Goal: Task Accomplishment & Management: Contribute content

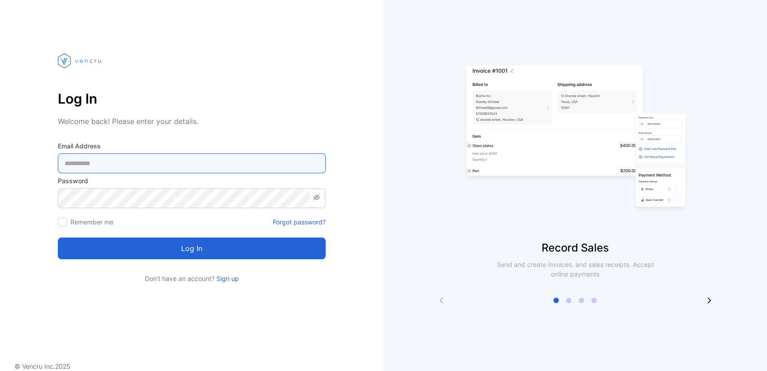
drag, startPoint x: 0, startPoint y: 0, endPoint x: 208, endPoint y: 169, distance: 267.6
click at [208, 169] on Address-inputemail "email" at bounding box center [192, 163] width 268 height 20
type Address-inputemail "**********"
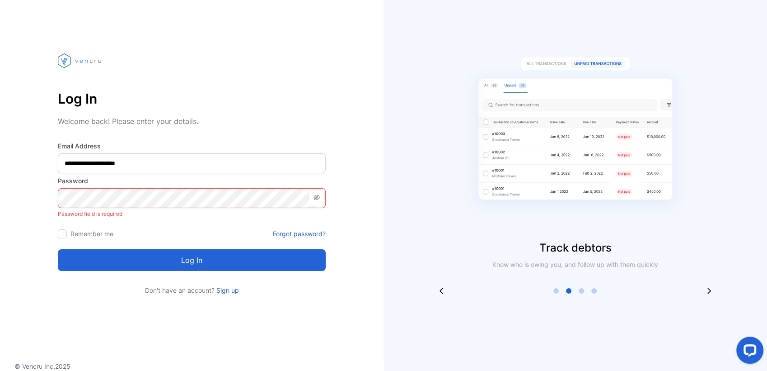
click at [308, 232] on link "Forgot password?" at bounding box center [299, 233] width 53 height 9
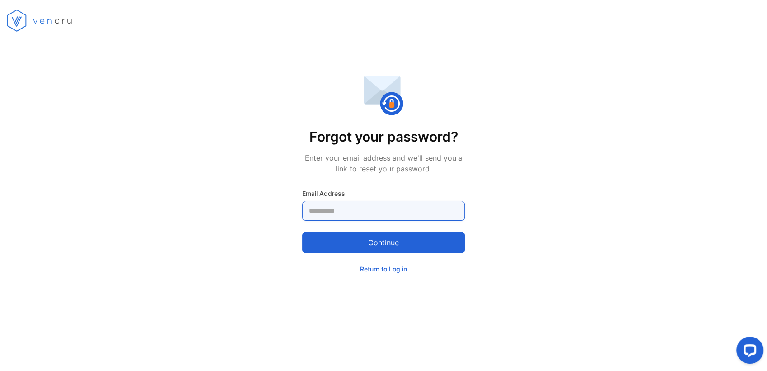
click at [366, 210] on Address-inputemail "email" at bounding box center [383, 211] width 163 height 20
type Address-inputemail "**********"
click at [378, 244] on button "Continue" at bounding box center [383, 242] width 163 height 22
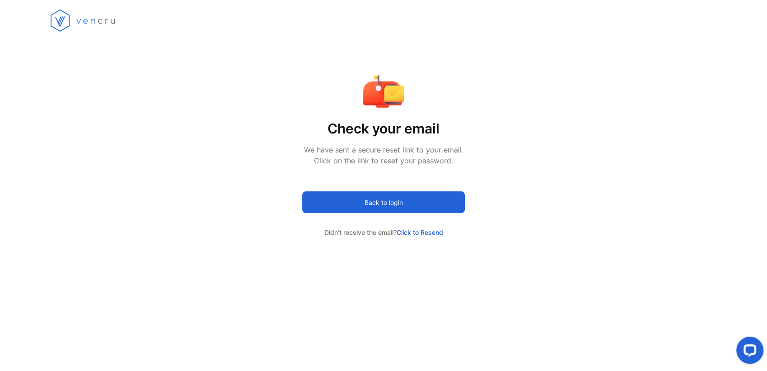
click at [446, 200] on button "Back to login" at bounding box center [383, 202] width 163 height 22
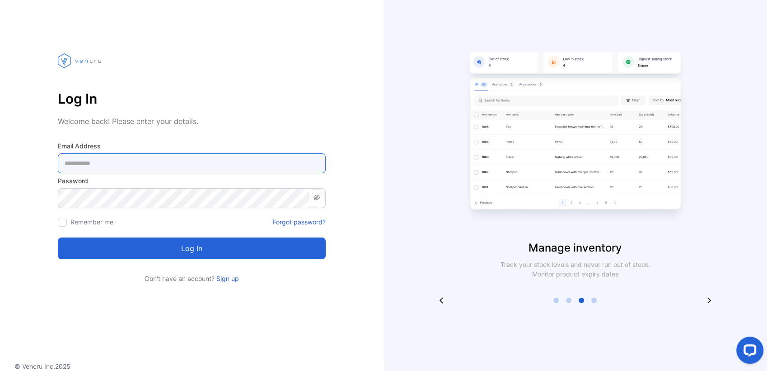
click at [198, 164] on Address-inputemail "email" at bounding box center [192, 163] width 268 height 20
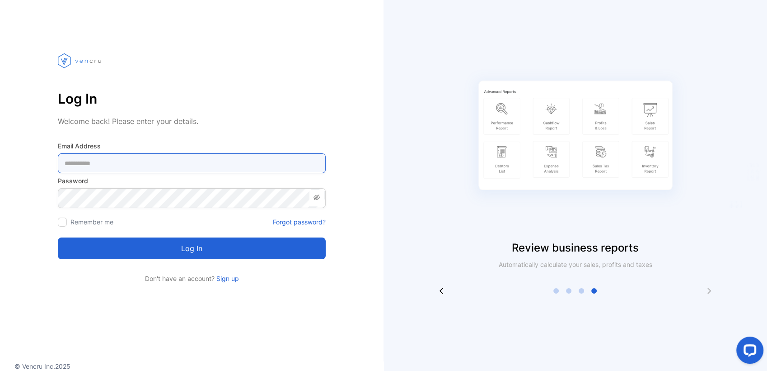
type Address-inputemail "**********"
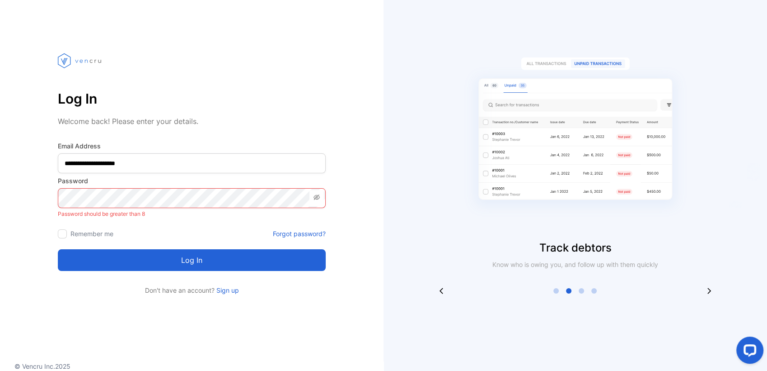
click at [314, 197] on icon at bounding box center [317, 196] width 6 height 5
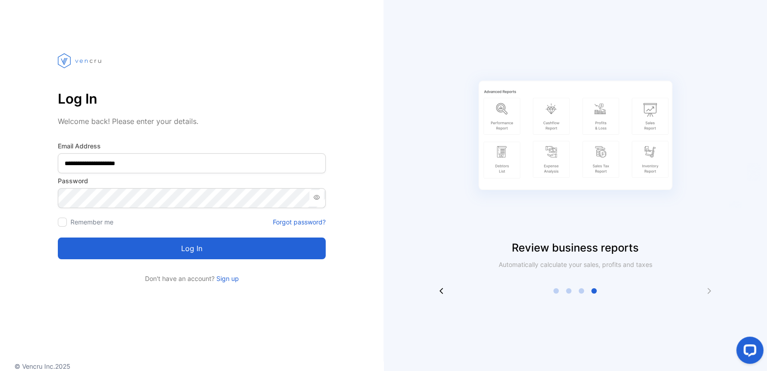
click at [167, 249] on button "Log in" at bounding box center [192, 248] width 268 height 22
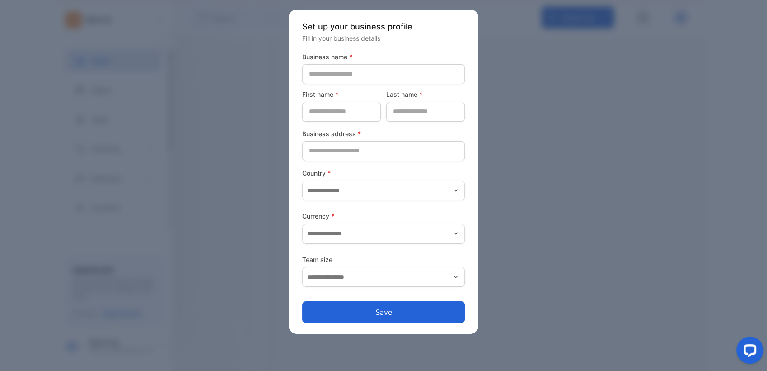
click at [400, 310] on button "Save" at bounding box center [383, 312] width 163 height 22
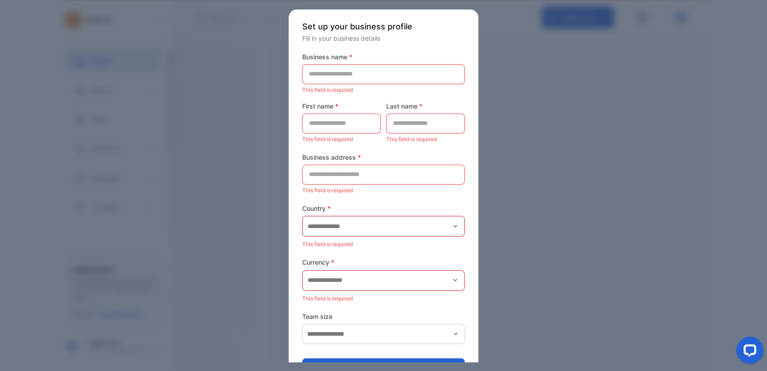
click at [565, 101] on div at bounding box center [383, 185] width 767 height 371
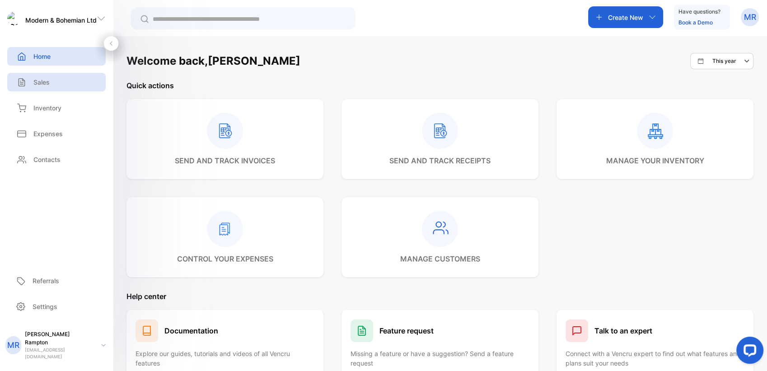
click at [84, 86] on div "Sales" at bounding box center [56, 82] width 99 height 19
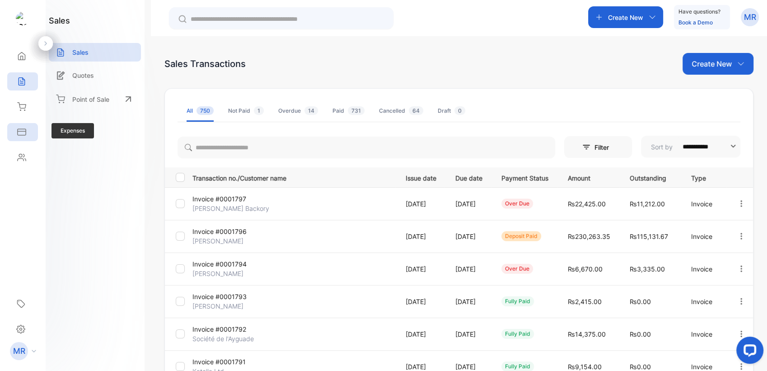
click at [16, 125] on div "Expenses" at bounding box center [22, 132] width 31 height 18
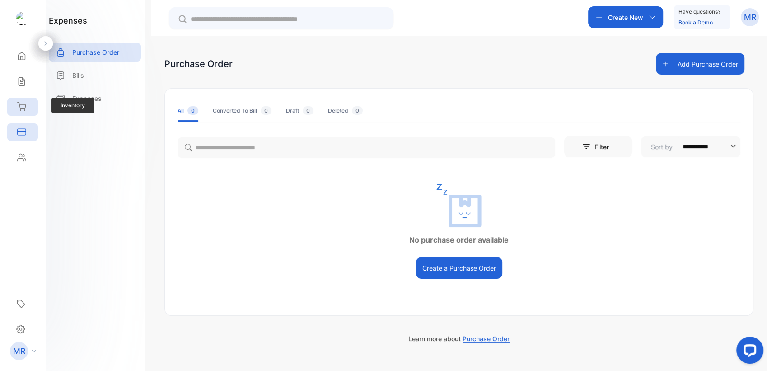
click at [14, 107] on div "Inventory" at bounding box center [20, 106] width 12 height 9
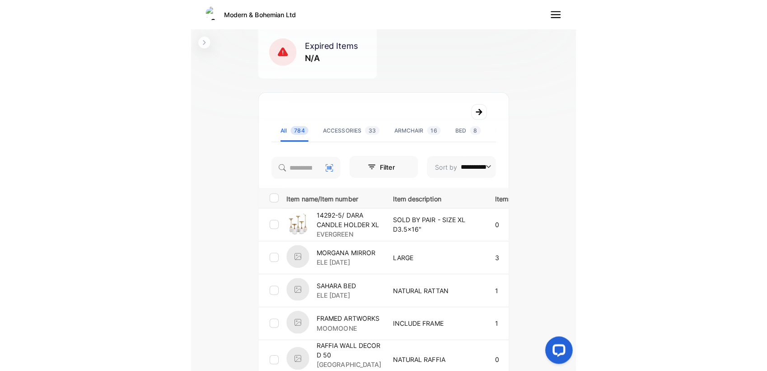
scroll to position [135, 0]
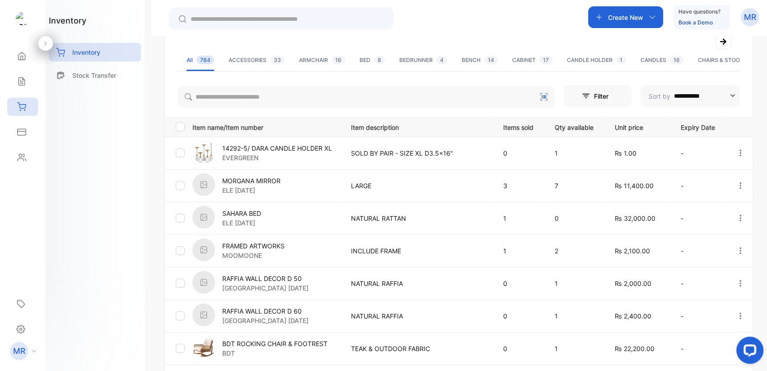
click at [637, 20] on p "Create New" at bounding box center [625, 17] width 35 height 9
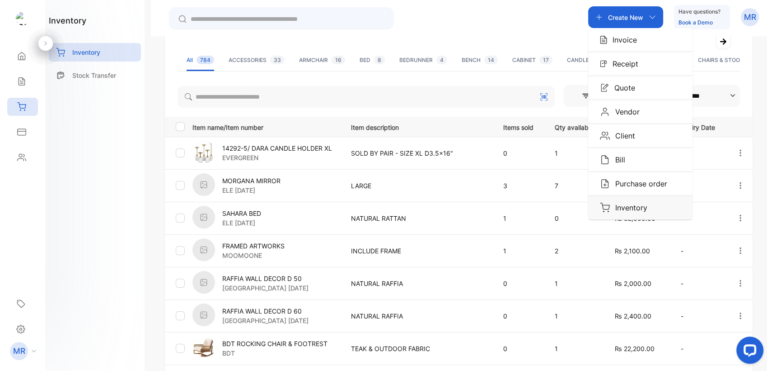
click at [633, 204] on p "Inventory" at bounding box center [629, 207] width 38 height 11
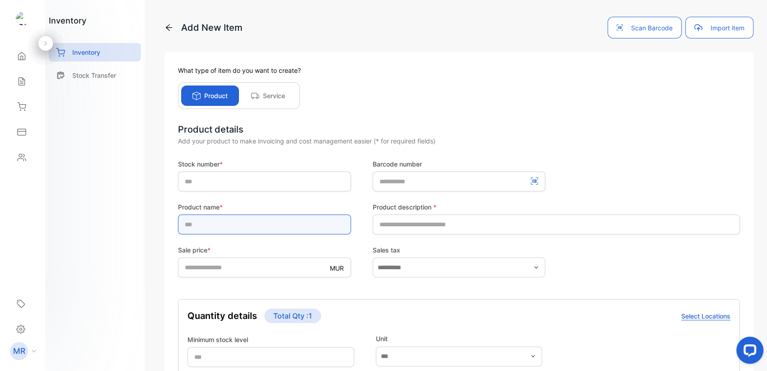
click at [267, 229] on input "text" at bounding box center [264, 224] width 173 height 20
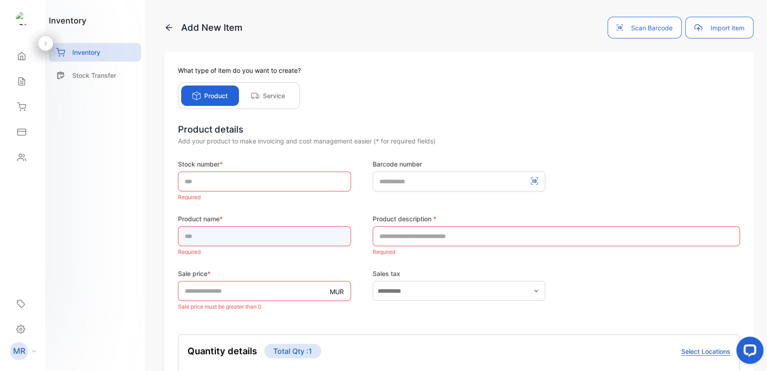
click at [248, 233] on input "text" at bounding box center [264, 236] width 173 height 20
paste input "**********"
type input "**********"
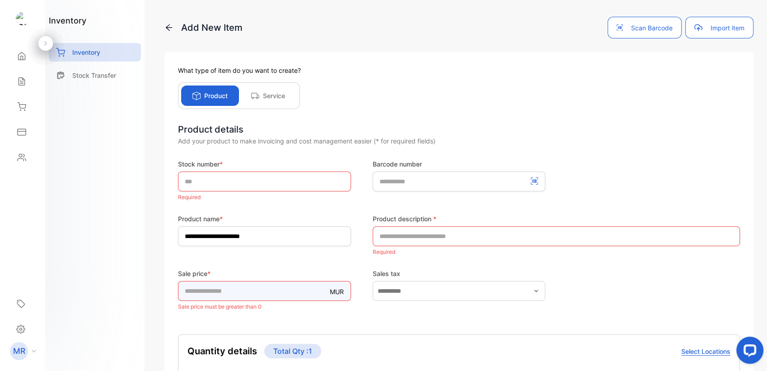
click at [258, 289] on input "*" at bounding box center [264, 291] width 173 height 20
type input "*"
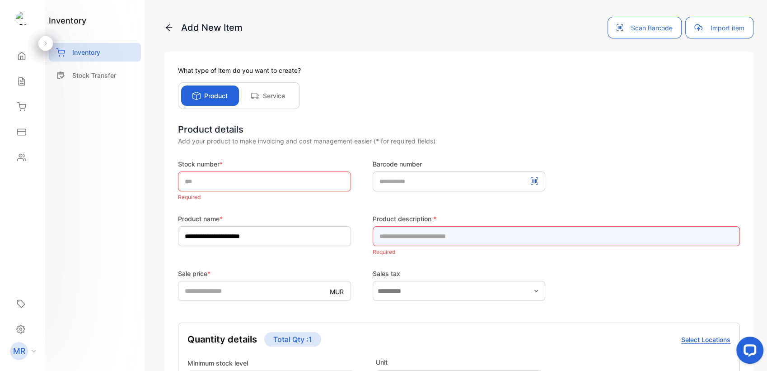
click at [450, 229] on input "text" at bounding box center [556, 236] width 367 height 20
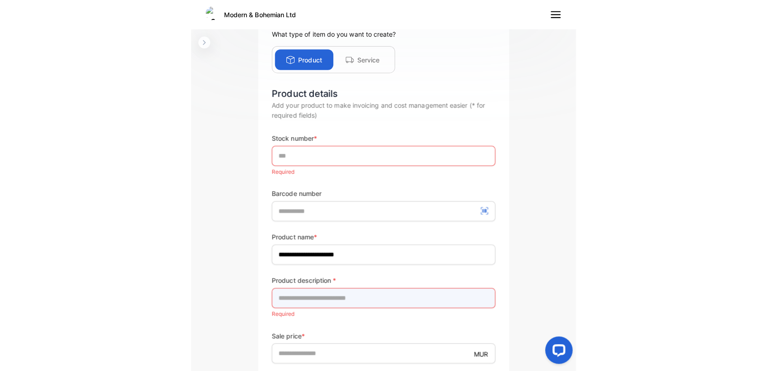
scroll to position [78, 0]
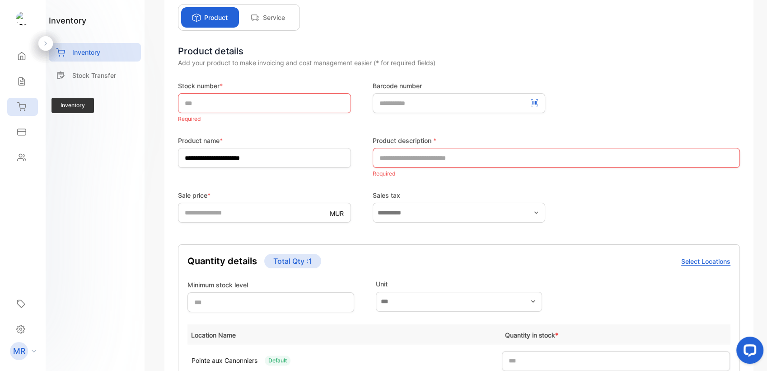
click at [24, 106] on icon at bounding box center [21, 106] width 9 height 9
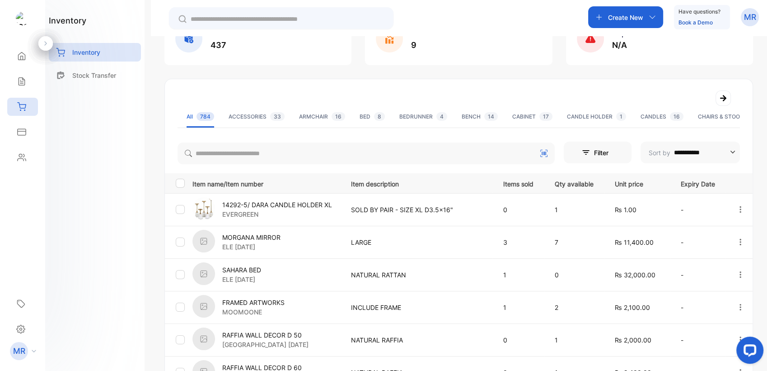
click at [314, 207] on p "14292-5/ DARA CANDLE HOLDER XL" at bounding box center [277, 204] width 110 height 9
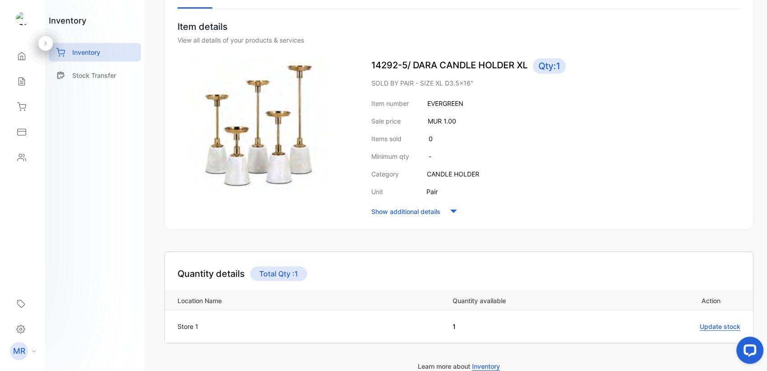
click at [428, 211] on p "Show additional details" at bounding box center [405, 211] width 69 height 9
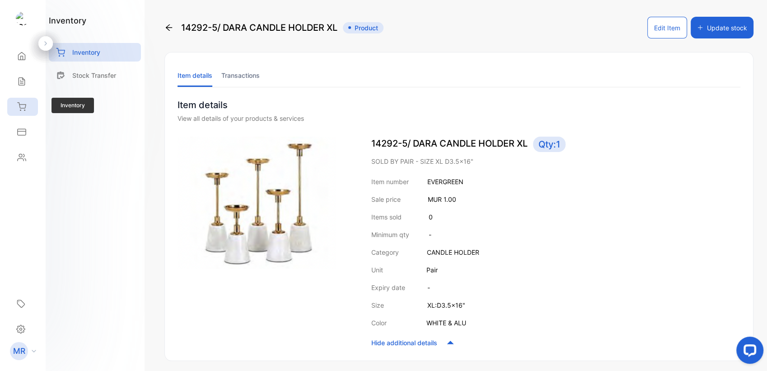
click at [19, 105] on icon at bounding box center [21, 106] width 9 height 9
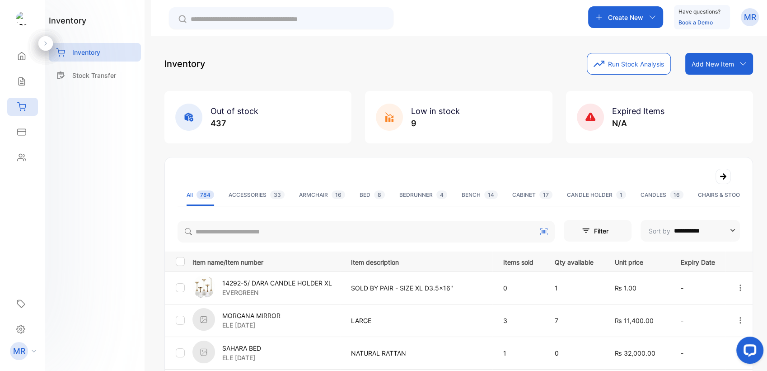
click at [626, 23] on div "Create New" at bounding box center [625, 17] width 75 height 22
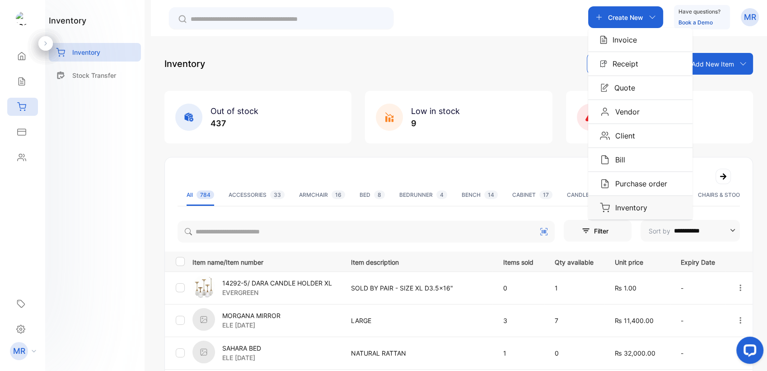
click at [617, 207] on p "Inventory" at bounding box center [629, 207] width 38 height 11
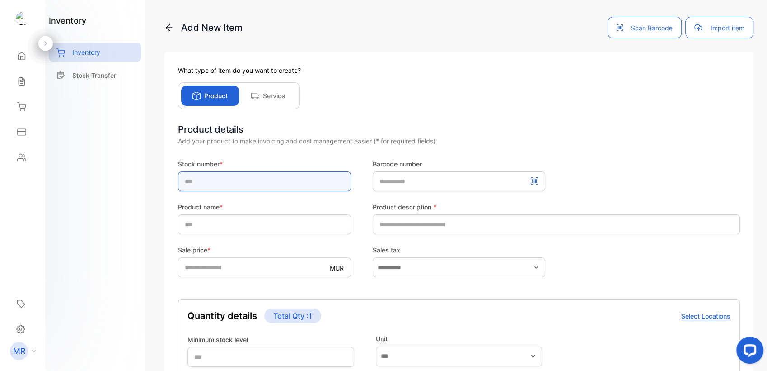
click at [231, 183] on input "text" at bounding box center [264, 181] width 173 height 20
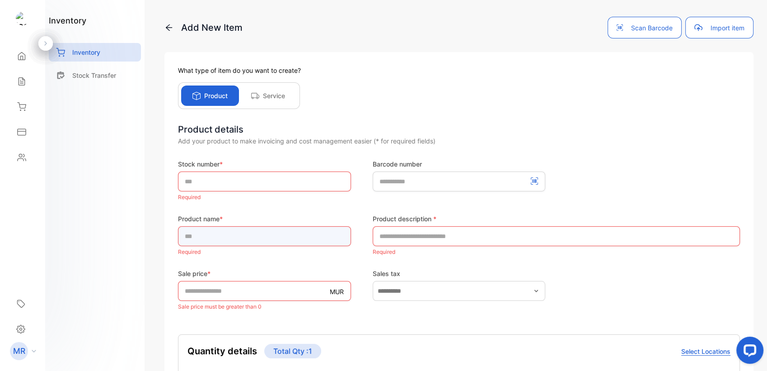
click at [187, 219] on div "Product name * Required" at bounding box center [264, 236] width 173 height 44
click at [115, 239] on div "inventory Inventory Stock Transfer" at bounding box center [94, 185] width 99 height 371
click at [202, 235] on input "text" at bounding box center [264, 236] width 173 height 20
type input "**********"
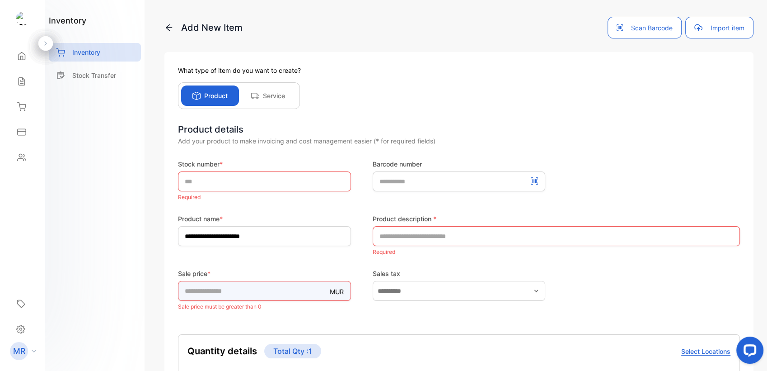
click at [299, 293] on input "*" at bounding box center [264, 291] width 173 height 20
type input "*"
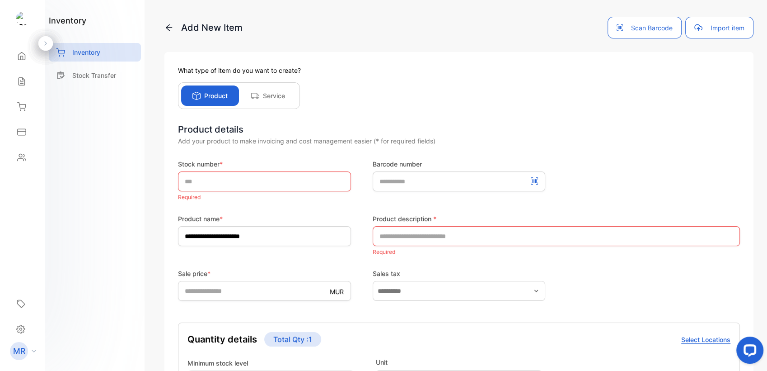
click at [286, 201] on p "Required" at bounding box center [264, 197] width 173 height 12
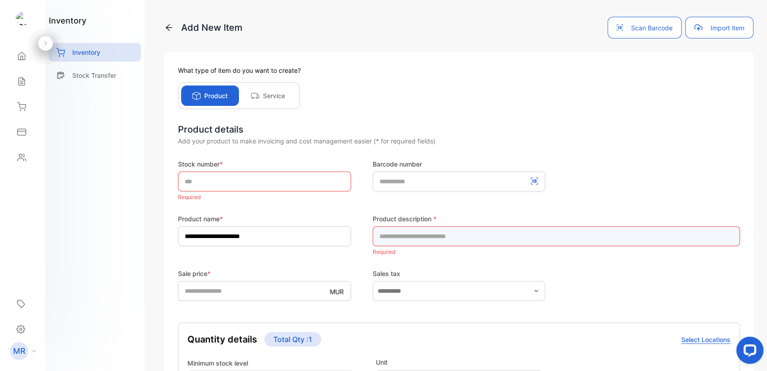
click at [428, 238] on input "text" at bounding box center [556, 236] width 367 height 20
paste input "**********"
type input "**********"
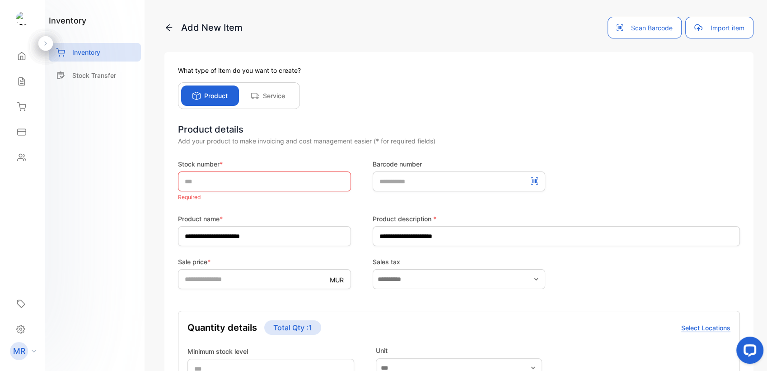
click at [353, 258] on form "**********" at bounding box center [459, 344] width 562 height 370
click at [322, 180] on input "text" at bounding box center [264, 181] width 173 height 20
click at [274, 182] on input "text" at bounding box center [264, 181] width 173 height 20
paste input "****"
type input "****"
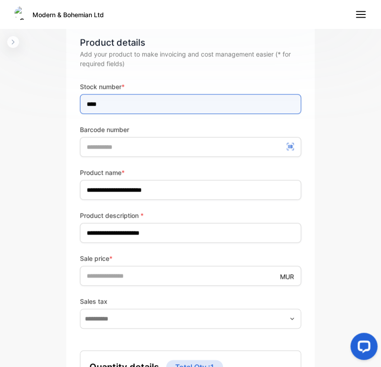
scroll to position [132, 0]
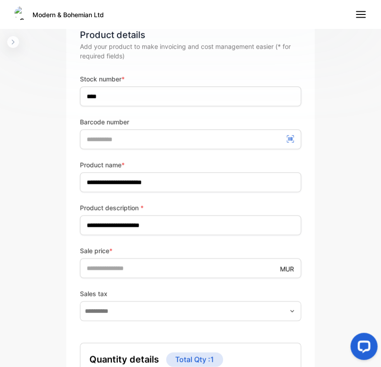
click at [289, 307] on icon "button" at bounding box center [292, 310] width 7 height 7
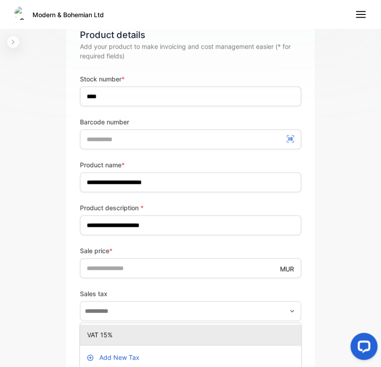
click at [191, 339] on p "VAT 15%" at bounding box center [192, 334] width 211 height 9
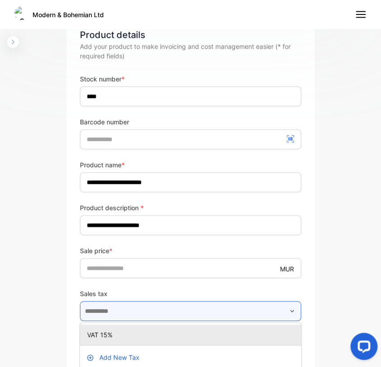
type input "*******"
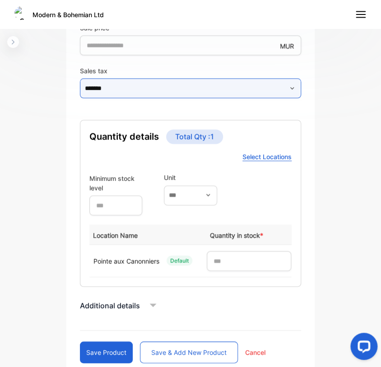
scroll to position [367, 0]
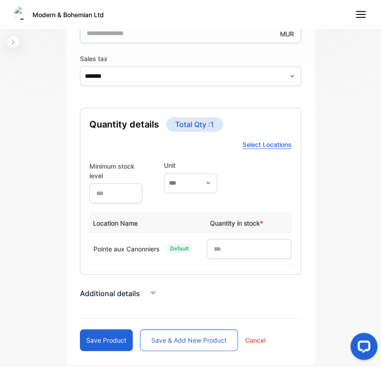
click at [240, 221] on span "Quantity in stock *" at bounding box center [236, 223] width 53 height 8
click at [141, 296] on div "Additional details" at bounding box center [190, 293] width 221 height 14
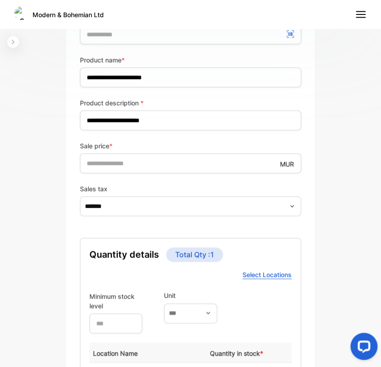
scroll to position [234, 0]
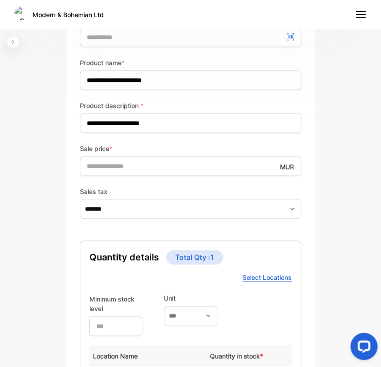
click at [205, 315] on icon "button" at bounding box center [208, 315] width 7 height 7
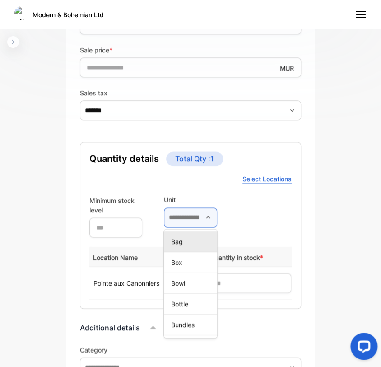
scroll to position [336, 0]
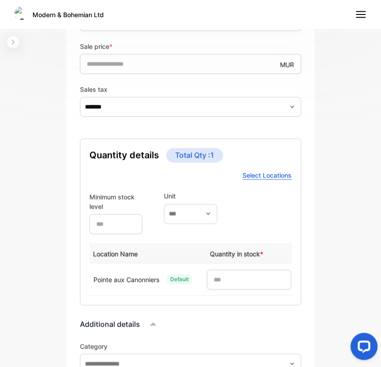
click at [253, 211] on div "Minimum stock level * Unit" at bounding box center [190, 212] width 202 height 42
click at [259, 175] on span "Select Locations" at bounding box center [267, 175] width 49 height 8
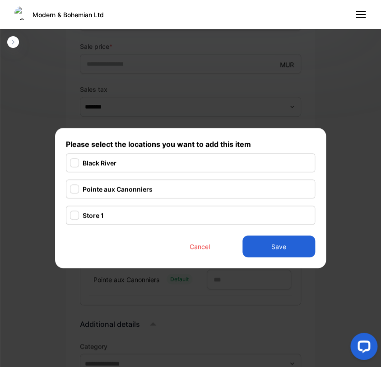
click at [193, 248] on button "Cancel" at bounding box center [200, 246] width 64 height 22
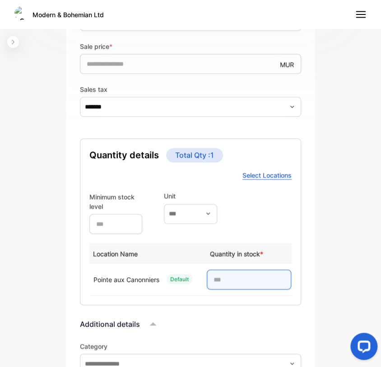
click at [222, 284] on input "*" at bounding box center [249, 279] width 85 height 20
click at [266, 172] on span "Select Locations" at bounding box center [267, 175] width 49 height 8
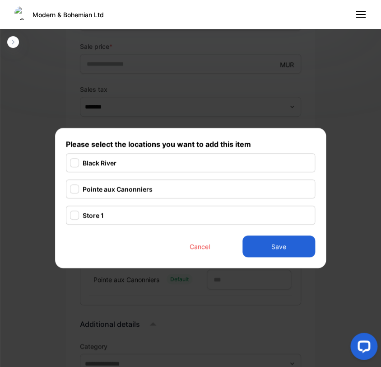
click at [159, 205] on div "Black River Pointe aux Canonniers Store 1" at bounding box center [190, 193] width 249 height 86
click at [152, 212] on div "Store 1" at bounding box center [190, 215] width 249 height 19
click at [74, 192] on div at bounding box center [74, 188] width 9 height 9
click at [276, 246] on button "Save" at bounding box center [279, 246] width 73 height 22
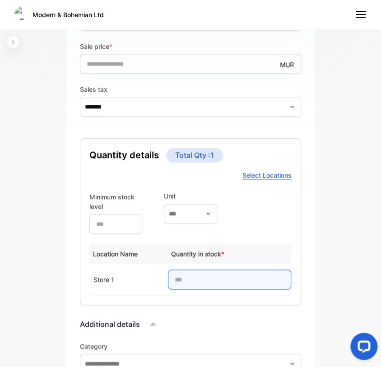
click at [193, 282] on input "*" at bounding box center [229, 279] width 123 height 20
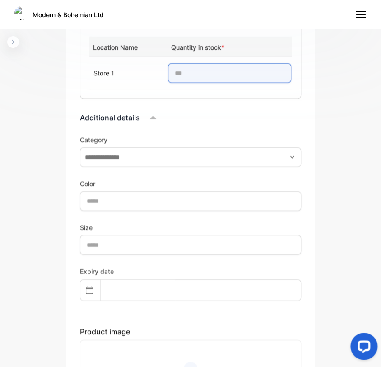
scroll to position [543, 0]
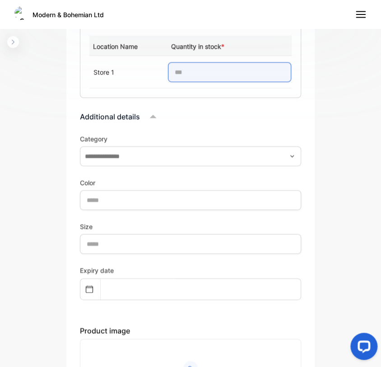
type input "*"
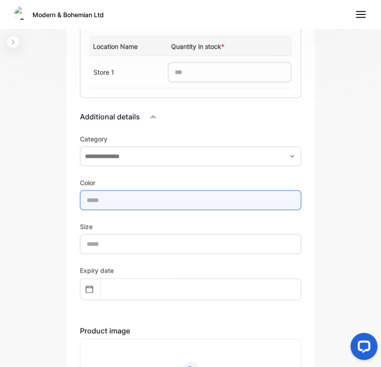
click at [161, 200] on input "text" at bounding box center [190, 200] width 221 height 20
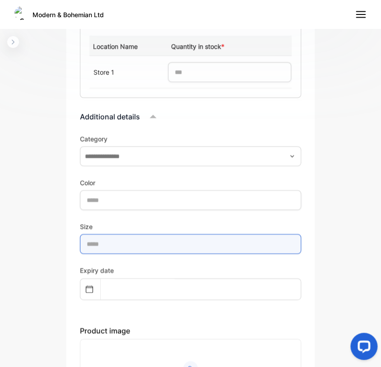
click at [144, 237] on input "text" at bounding box center [190, 244] width 221 height 20
paste input "**********"
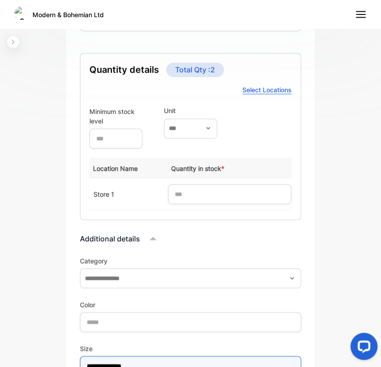
scroll to position [422, 0]
type input "**********"
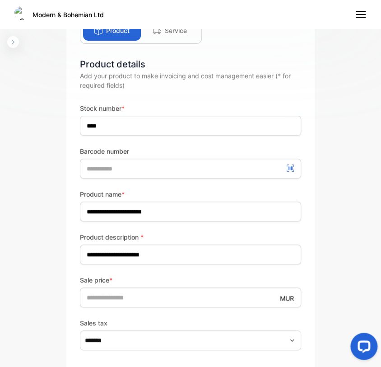
scroll to position [103, 0]
